Goal: Transaction & Acquisition: Purchase product/service

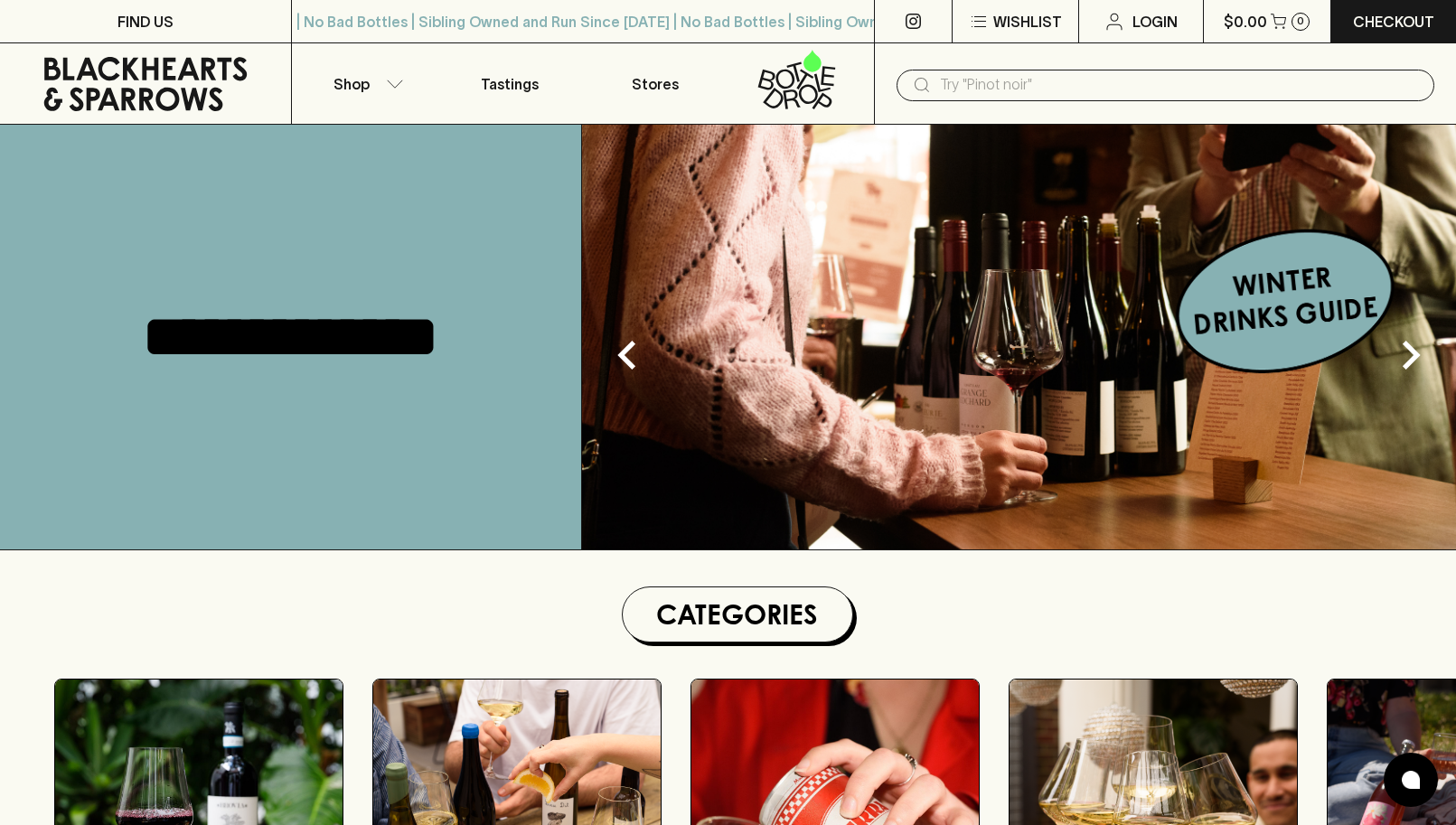
click at [961, 83] on input "text" at bounding box center [1180, 85] width 480 height 29
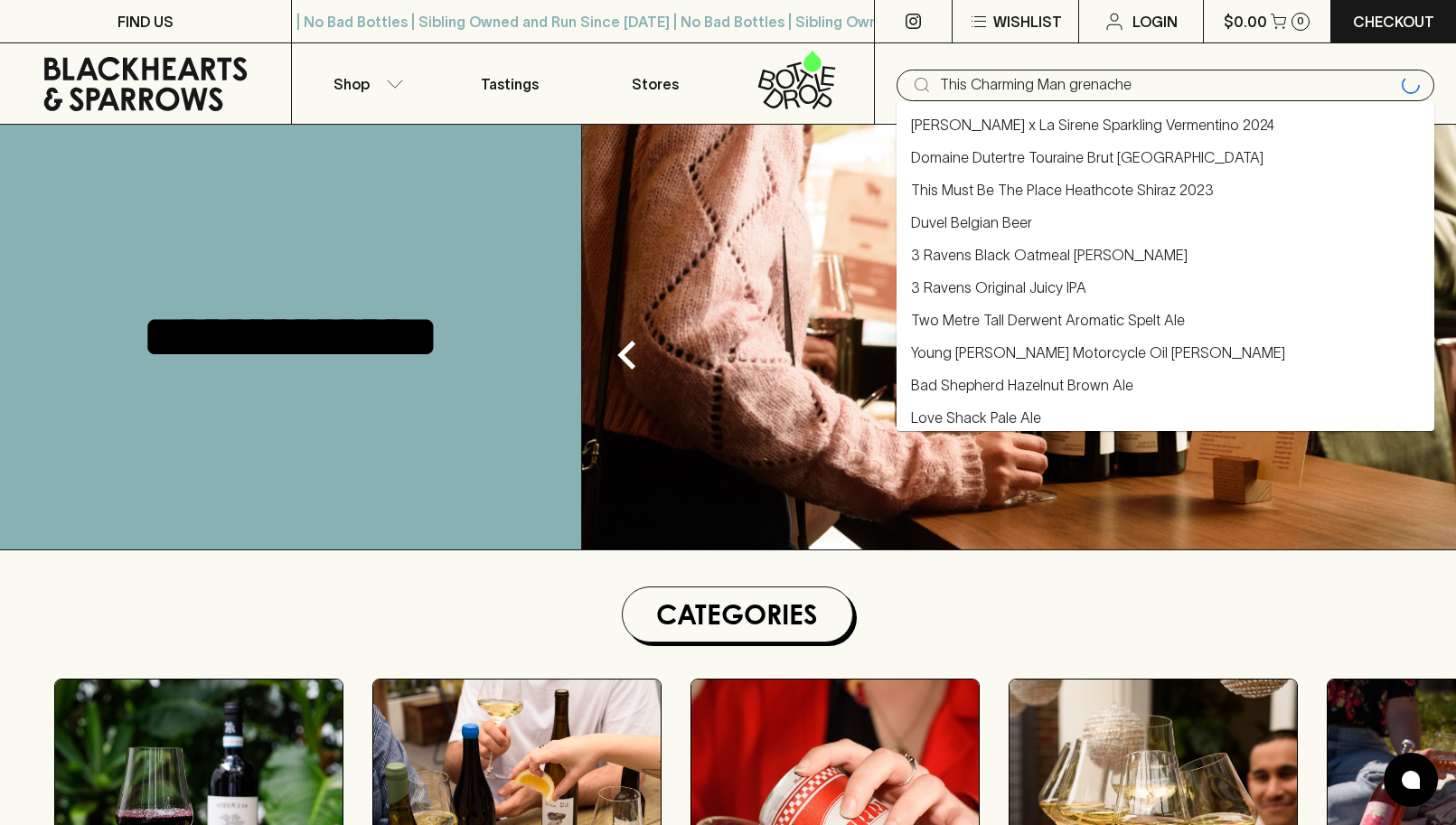
type input "This Charming Man grenache"
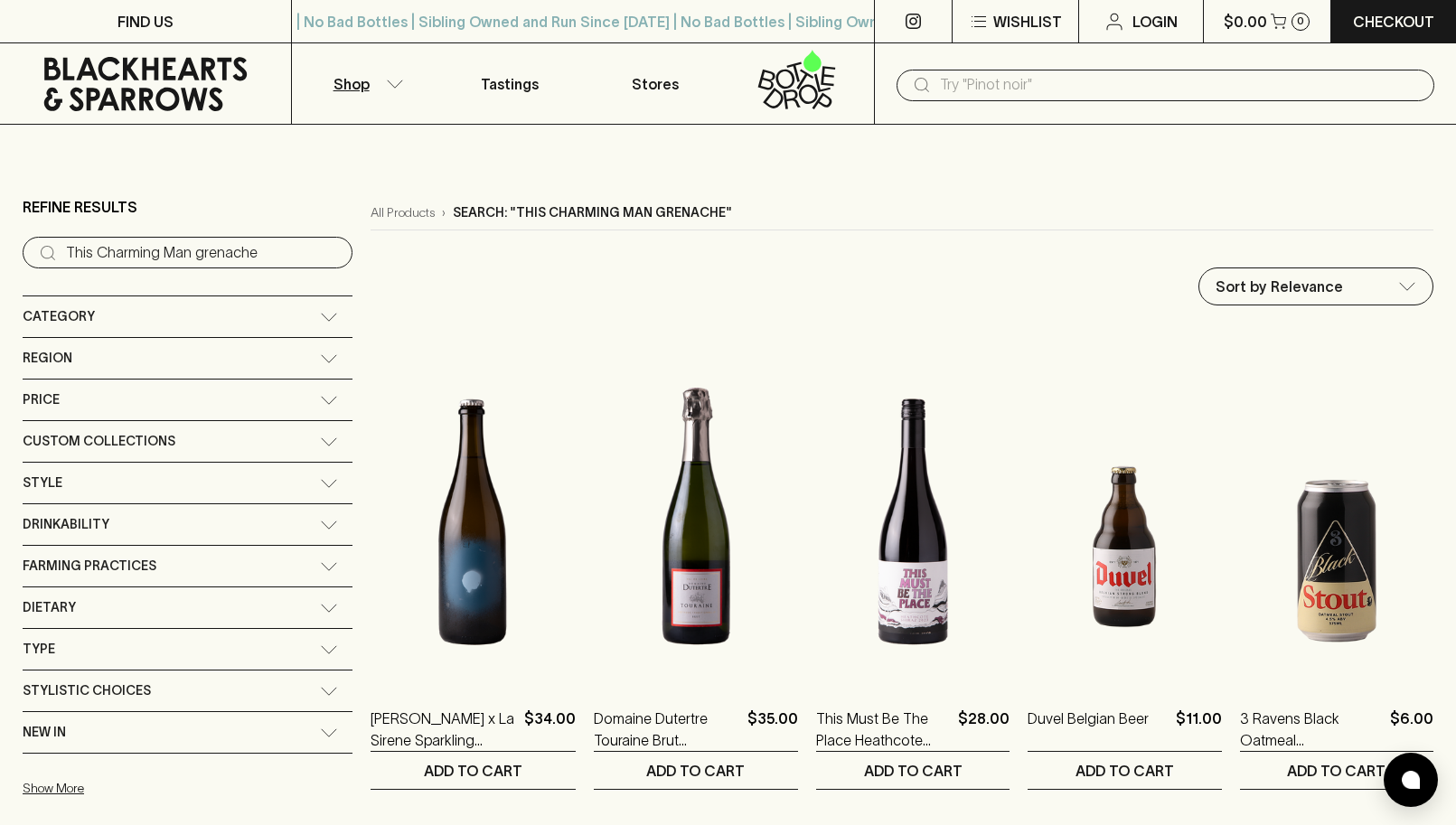
click at [320, 317] on icon at bounding box center [328, 317] width 18 height 9
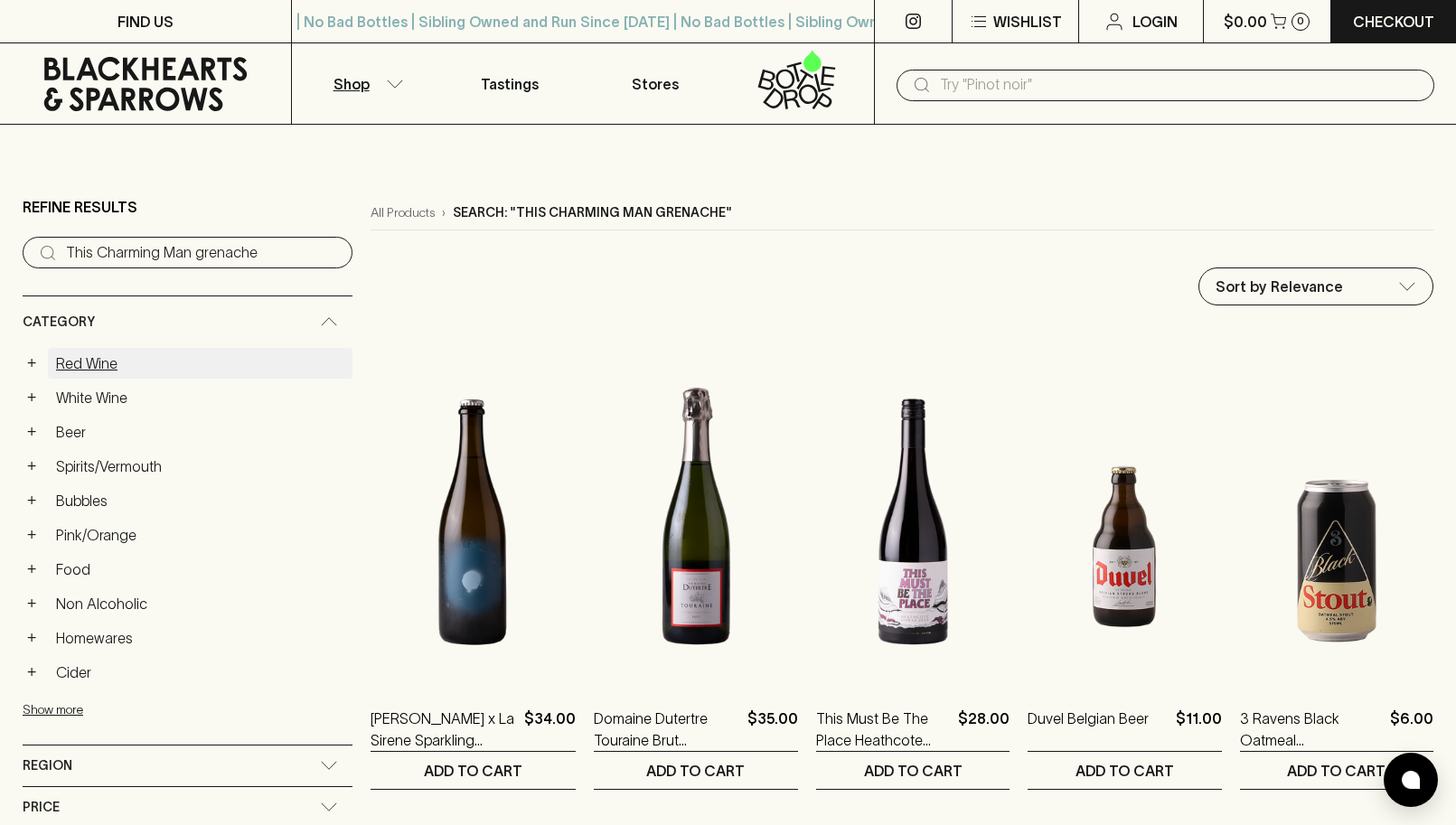
click at [54, 360] on link "Red Wine" at bounding box center [201, 363] width 305 height 30
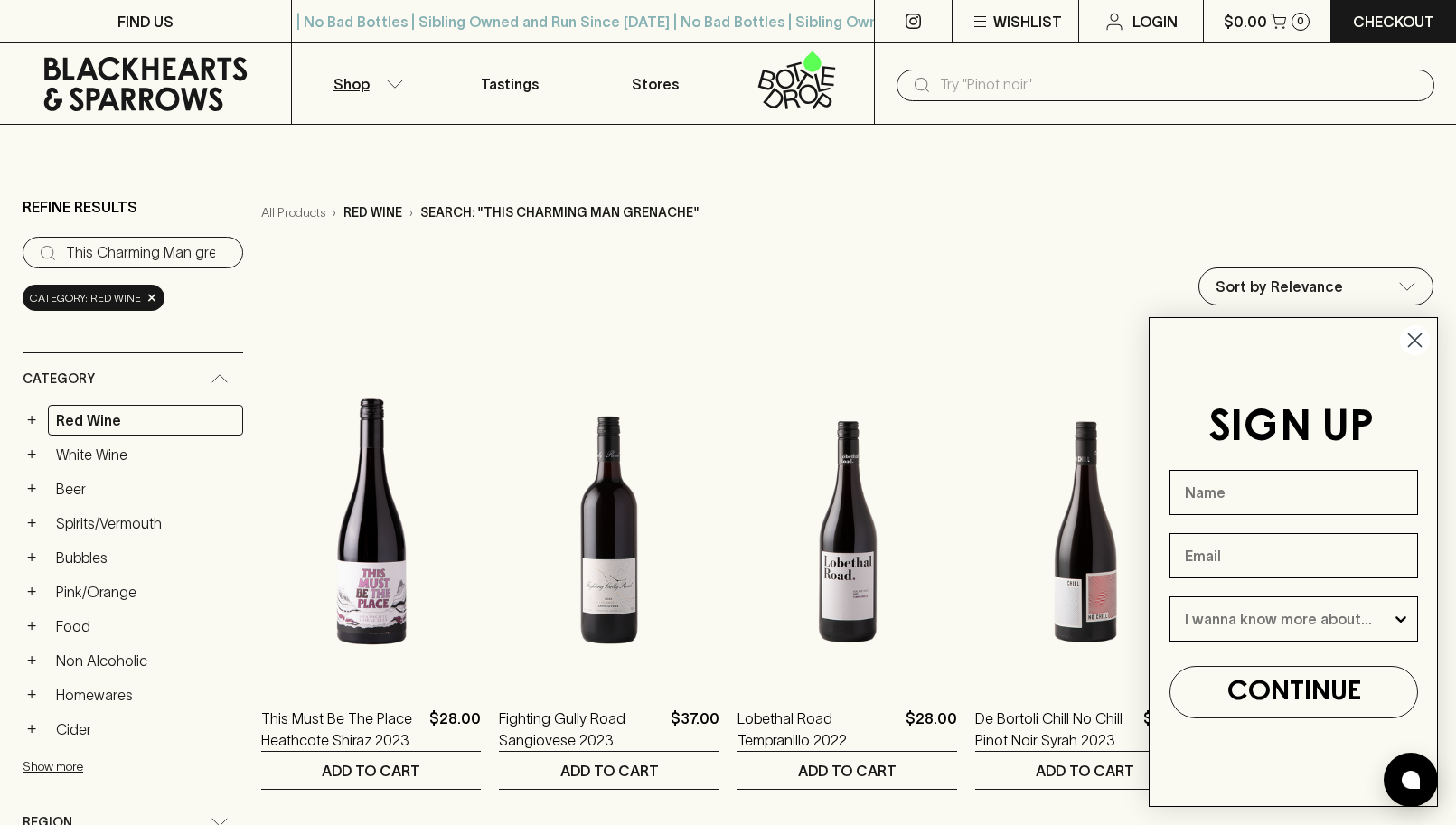
click at [1415, 338] on circle "Close dialog" at bounding box center [1415, 340] width 29 height 29
